Goal: Find specific page/section: Find specific page/section

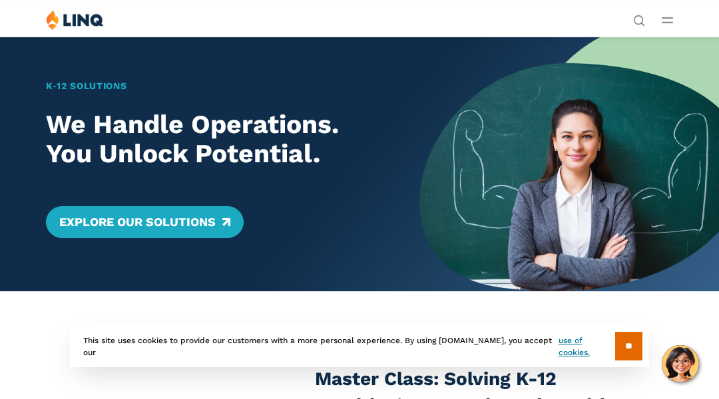
click at [67, 67] on div "K‑12 Solutions We Handle Operations. You Unlock Potential. Explore Our Solutions" at bounding box center [209, 164] width 419 height 255
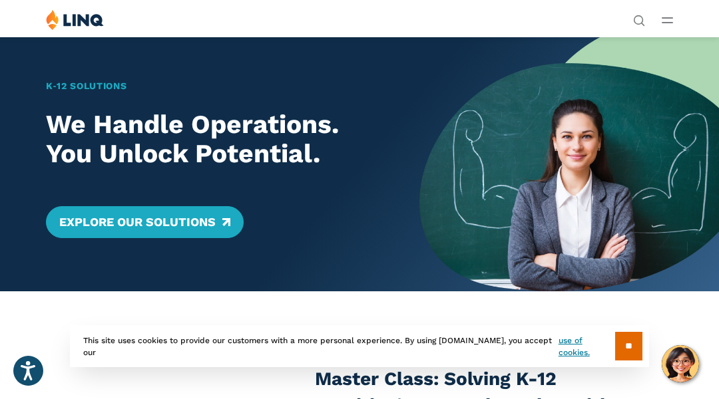
click at [67, 67] on div "K‑12 Solutions We Handle Operations. You Unlock Potential. Explore Our Solutions" at bounding box center [209, 164] width 419 height 255
